Goal: Task Accomplishment & Management: Manage account settings

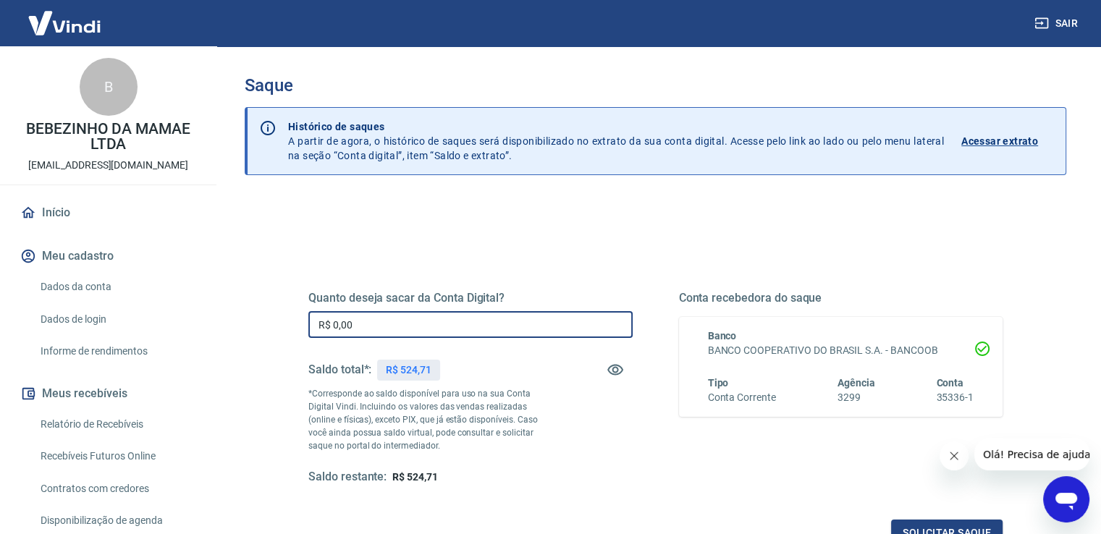
click at [403, 329] on input "R$ 0,00" at bounding box center [470, 324] width 324 height 27
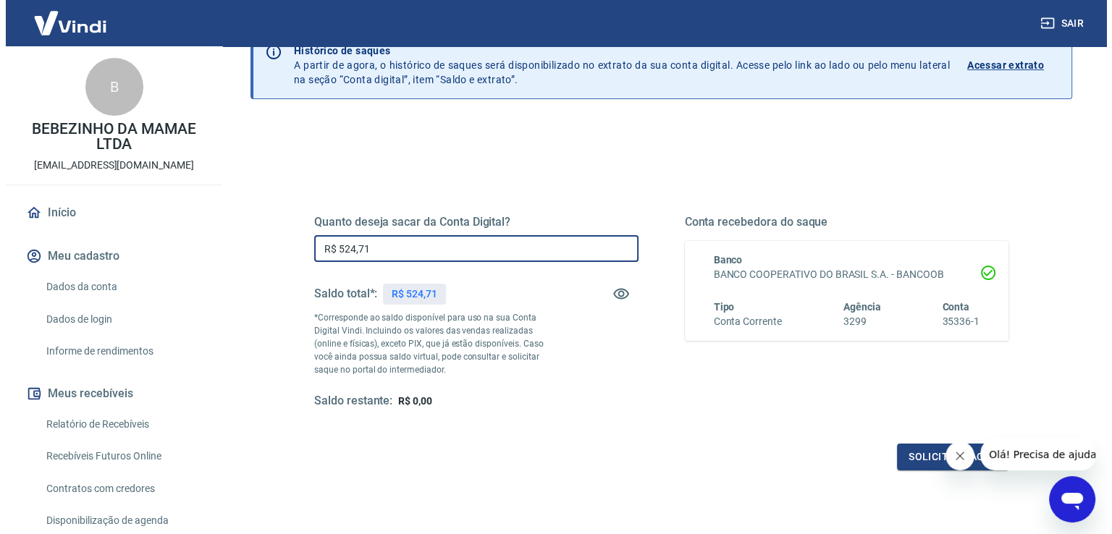
scroll to position [181, 0]
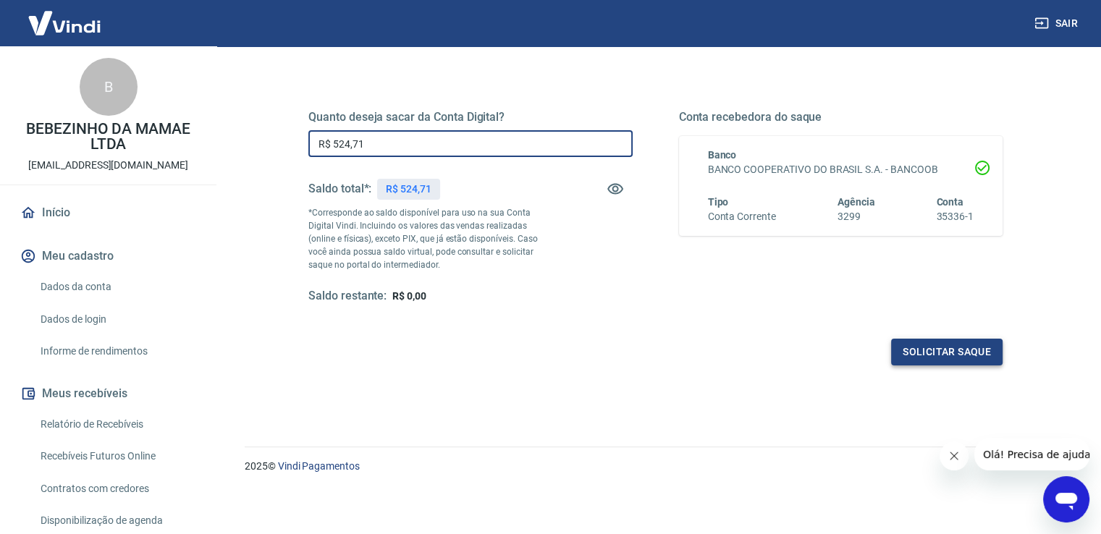
type input "R$ 524,71"
click at [946, 354] on button "Solicitar saque" at bounding box center [946, 352] width 111 height 27
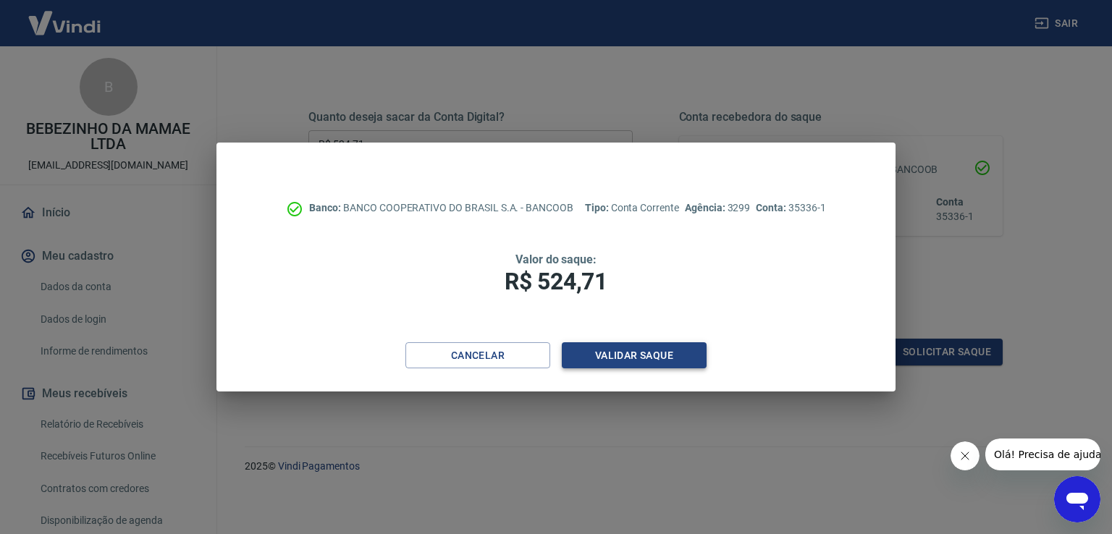
click at [644, 352] on button "Validar saque" at bounding box center [634, 355] width 145 height 27
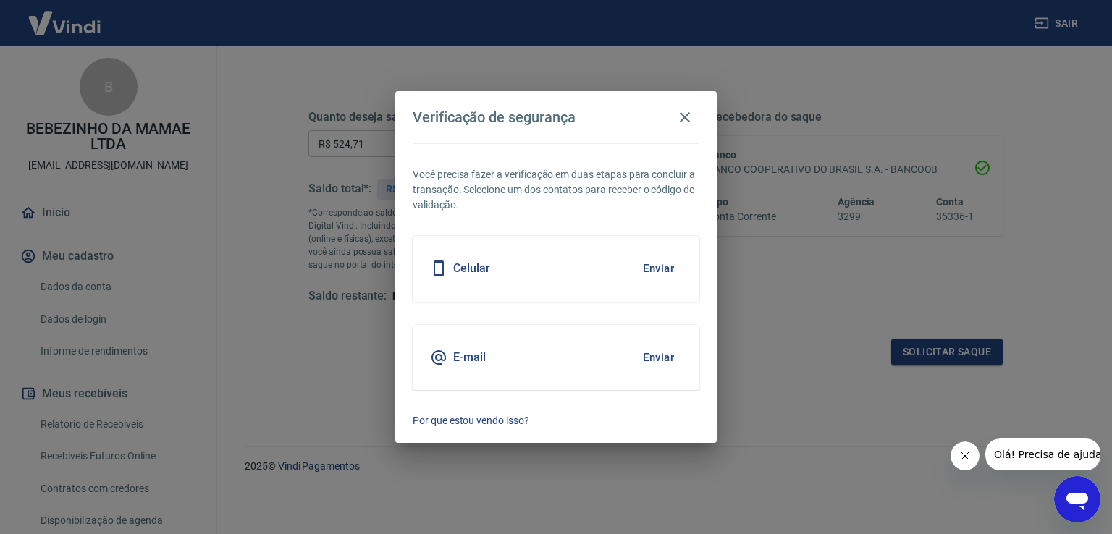
click at [654, 269] on button "Enviar" at bounding box center [658, 268] width 47 height 30
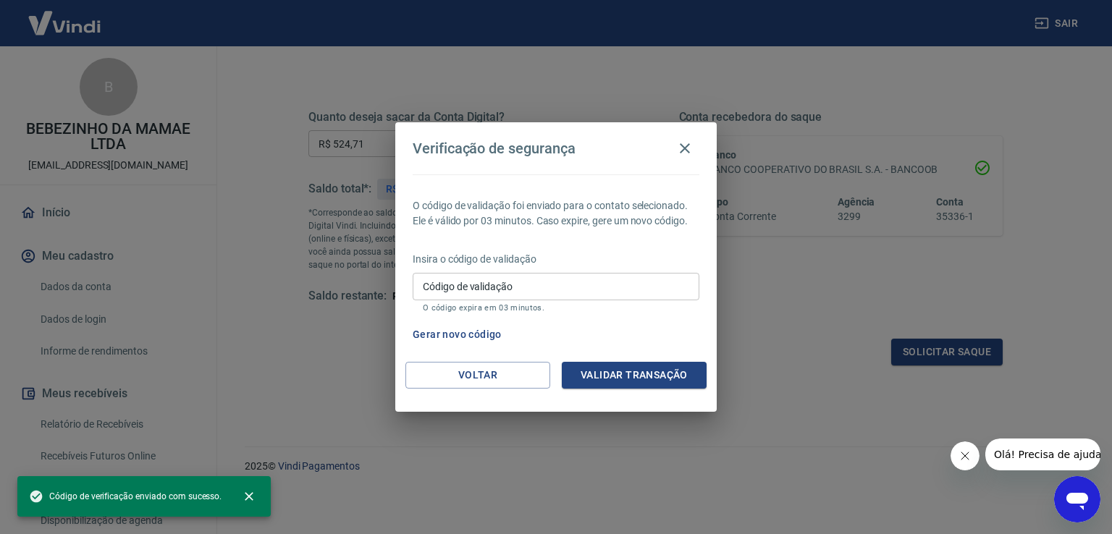
click at [524, 278] on input "Código de validação" at bounding box center [556, 286] width 287 height 27
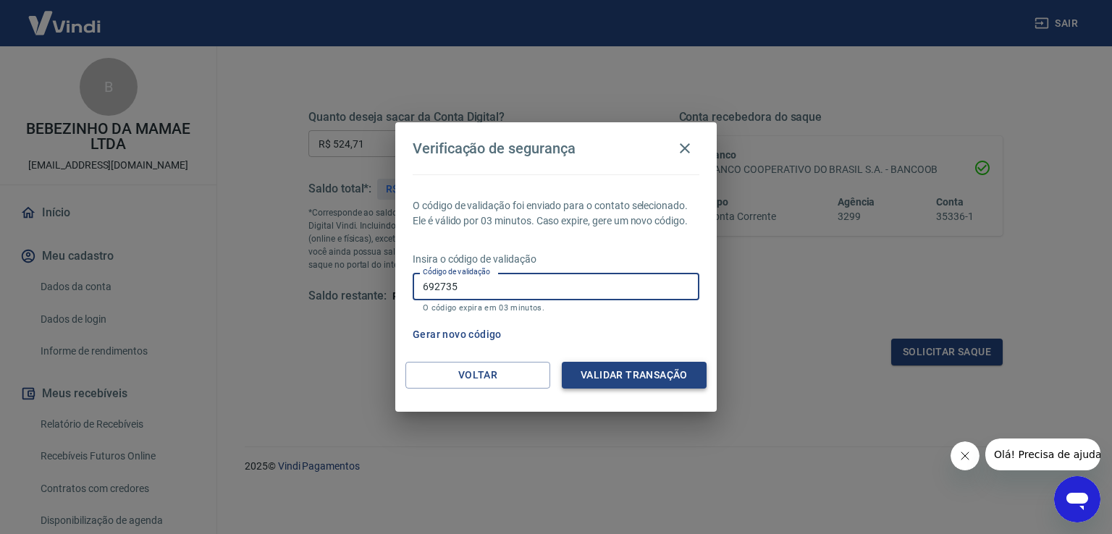
type input "692735"
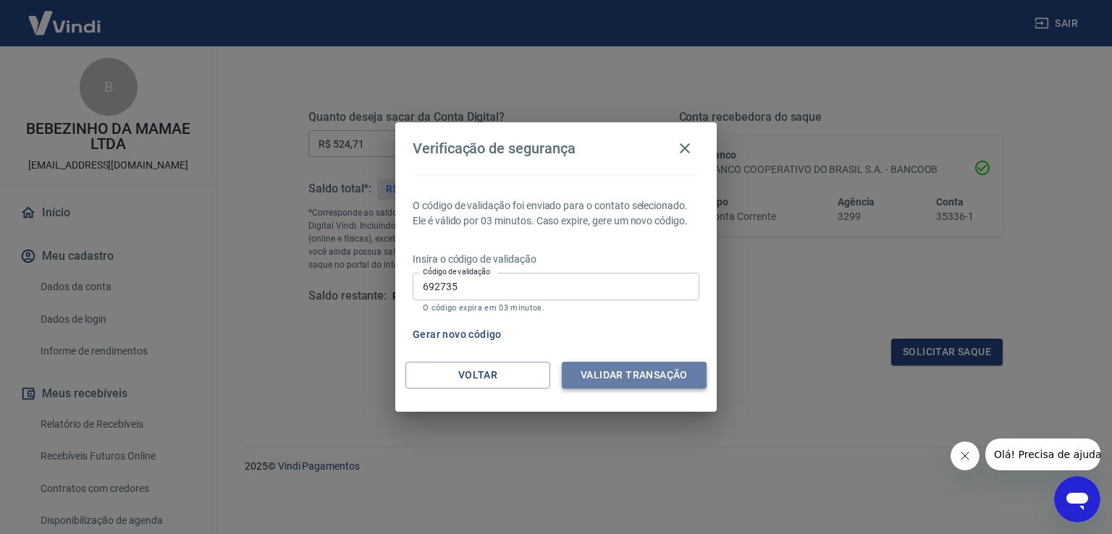
click at [661, 363] on button "Validar transação" at bounding box center [634, 375] width 145 height 27
click at [657, 372] on div "Validar transação" at bounding box center [634, 375] width 145 height 27
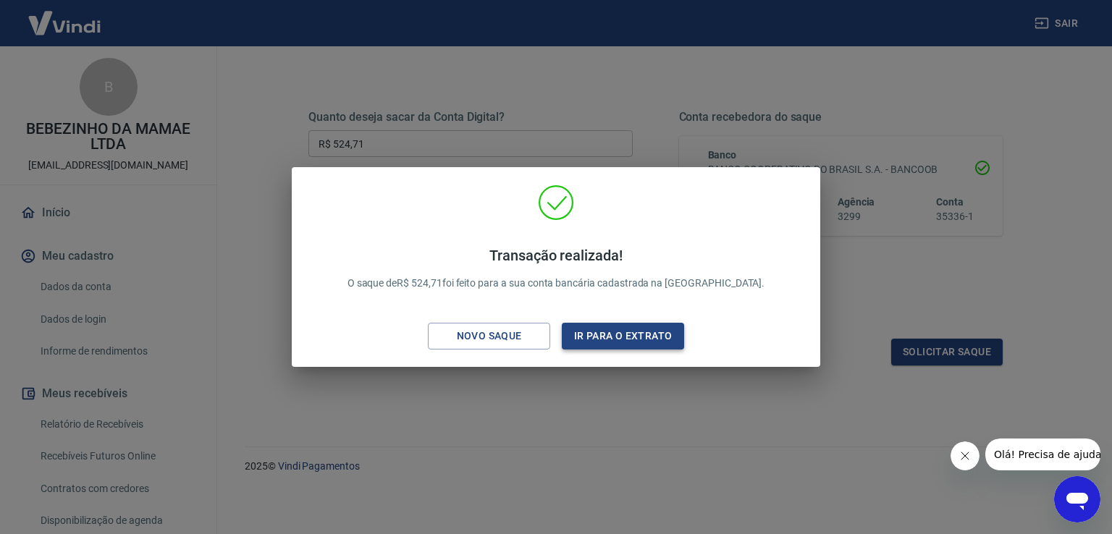
click at [641, 339] on button "Ir para o extrato" at bounding box center [623, 336] width 122 height 27
